Goal: Find specific page/section

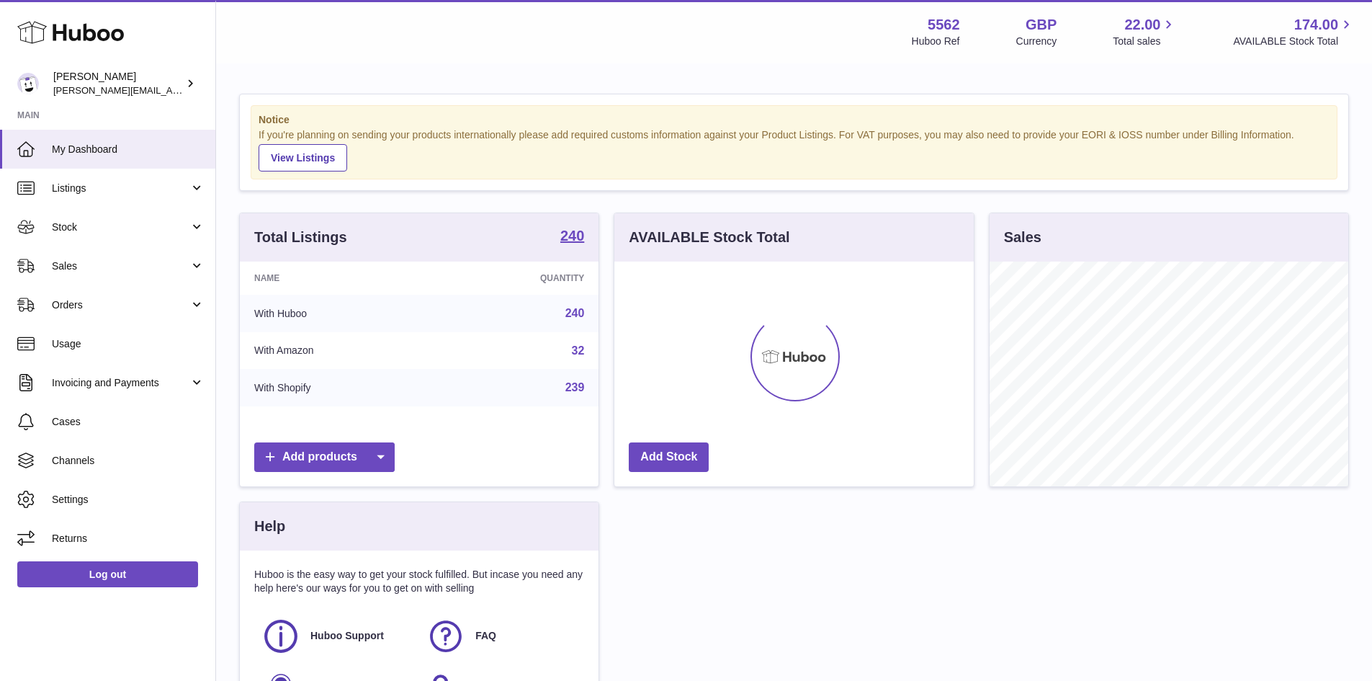
scroll to position [225, 359]
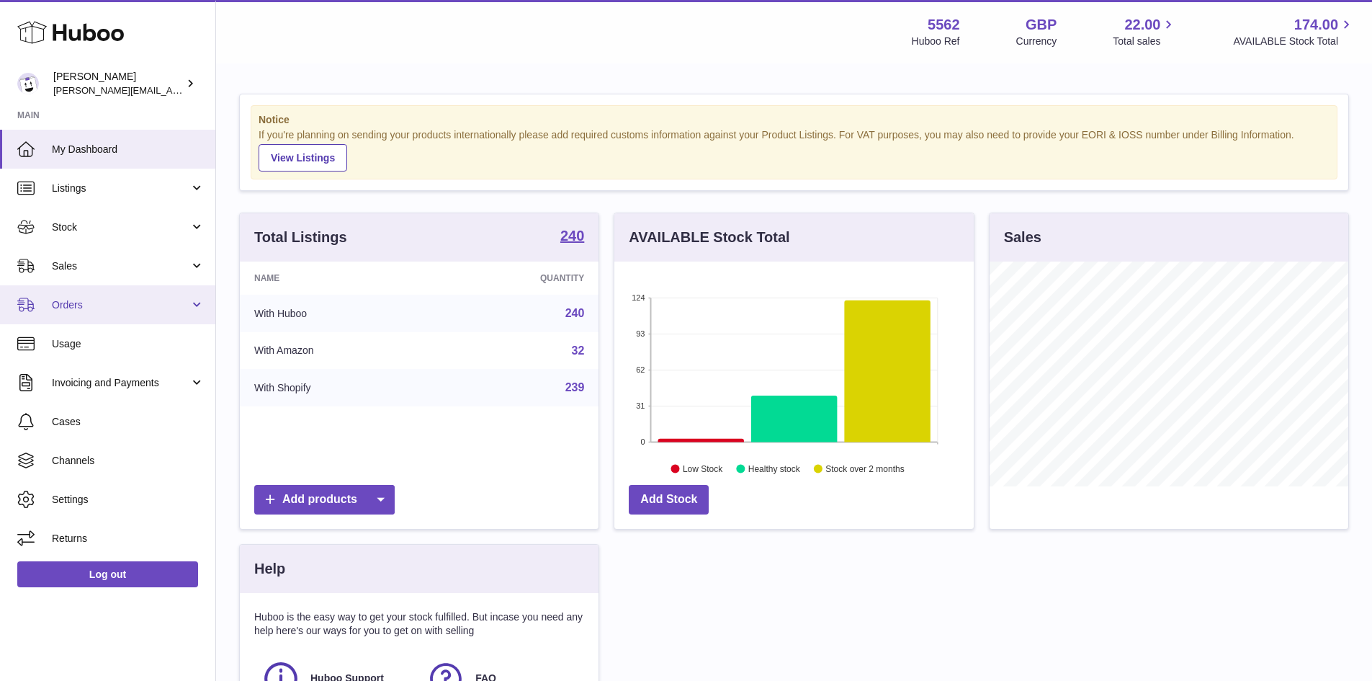
click at [79, 309] on span "Orders" at bounding box center [121, 305] width 138 height 14
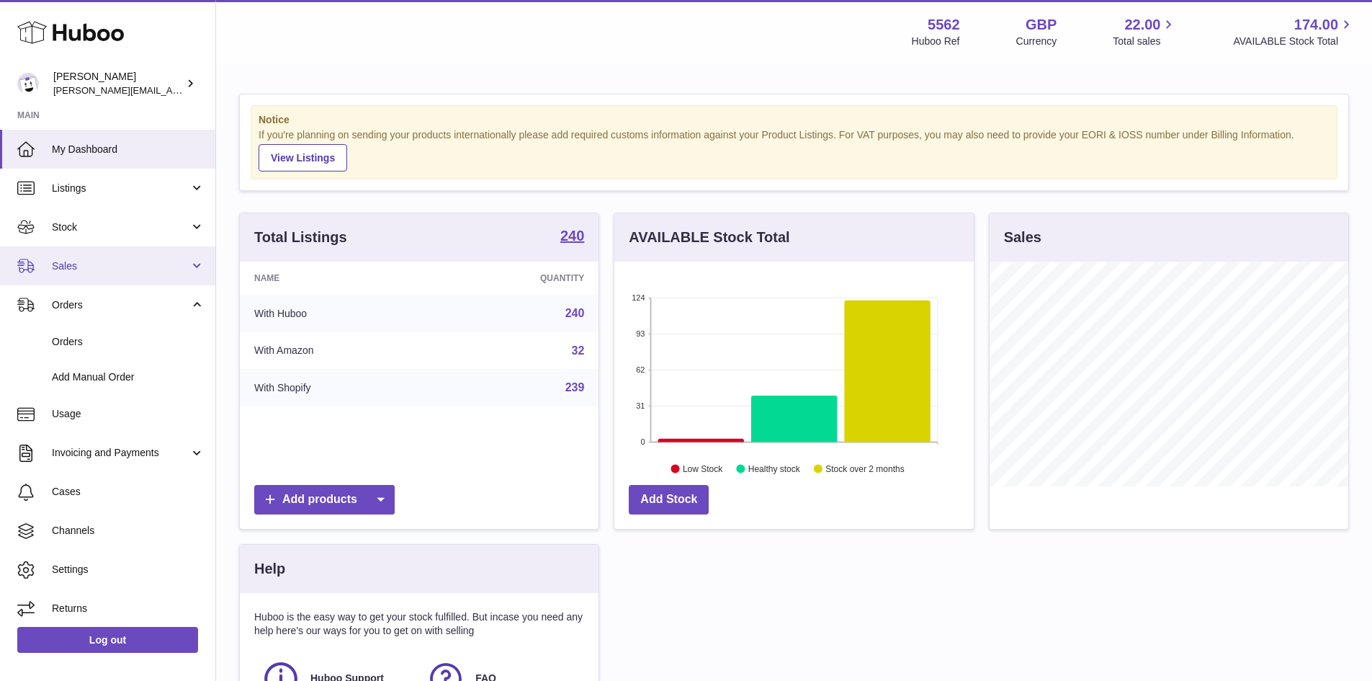
click at [81, 263] on span "Sales" at bounding box center [121, 266] width 138 height 14
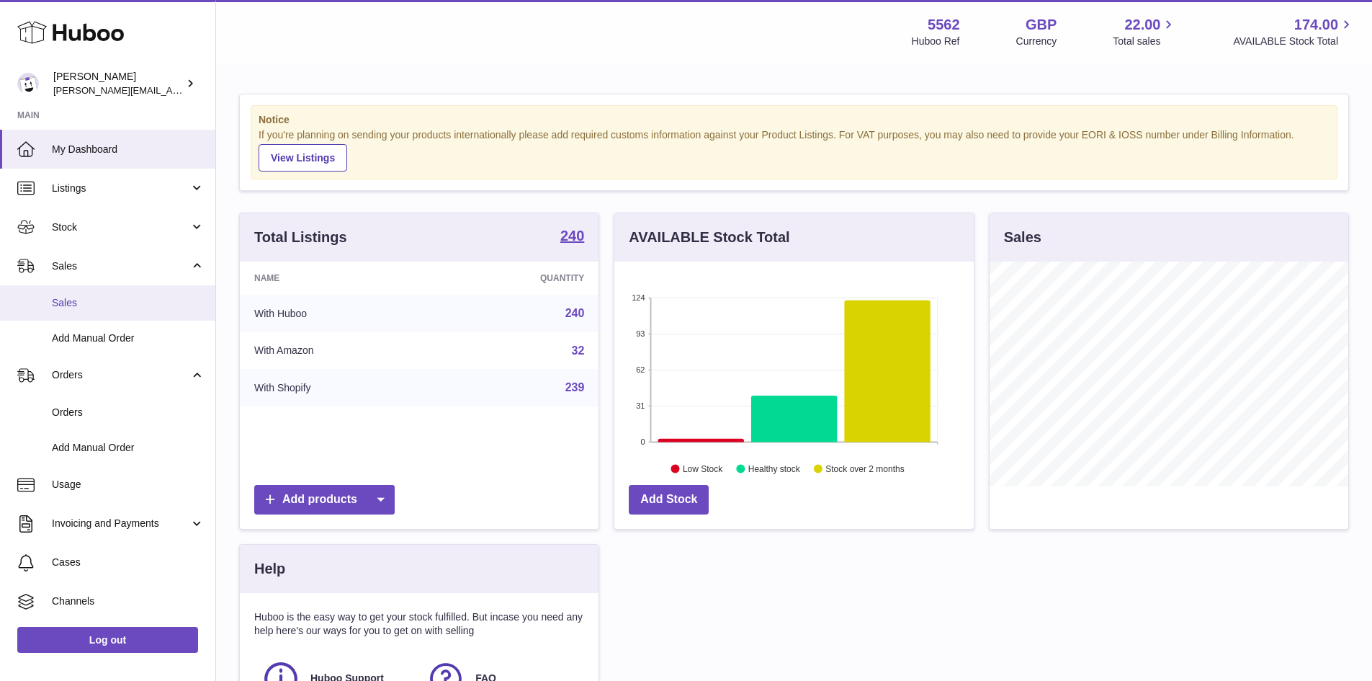
click at [81, 313] on link "Sales" at bounding box center [107, 302] width 215 height 35
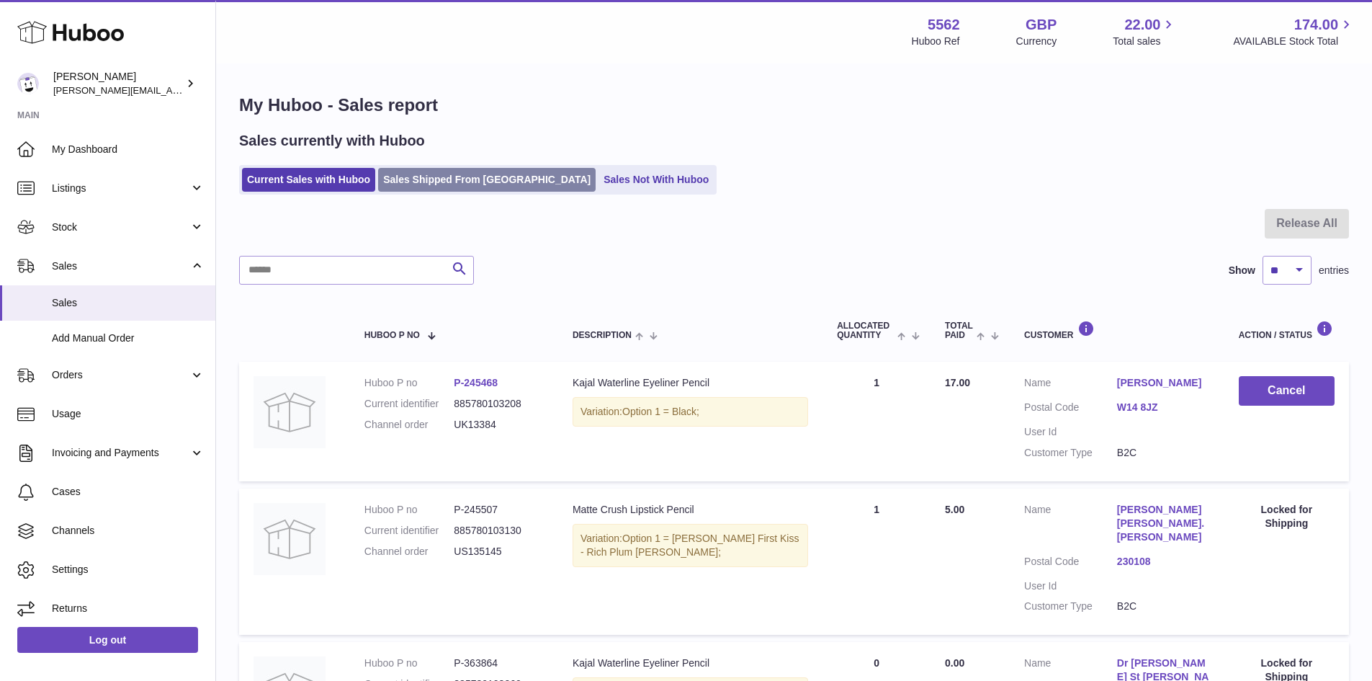
click at [430, 173] on link "Sales Shipped From [GEOGRAPHIC_DATA]" at bounding box center [487, 180] width 218 height 24
